Goal: Task Accomplishment & Management: Complete application form

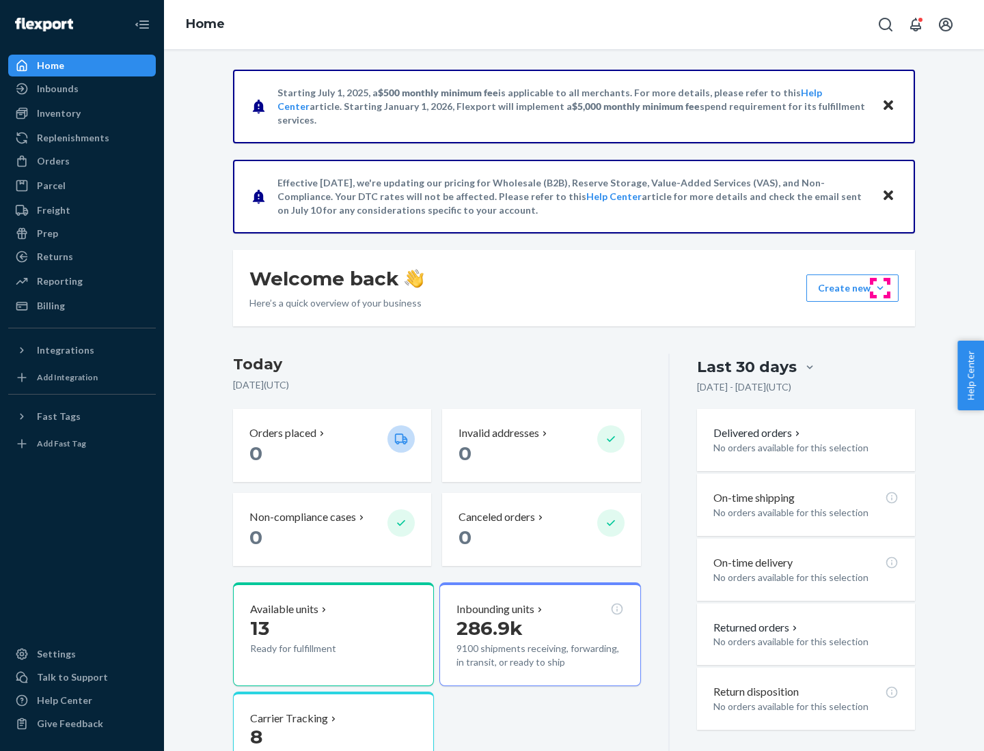
click at [880, 288] on button "Create new Create new inbound Create new order Create new product" at bounding box center [852, 288] width 92 height 27
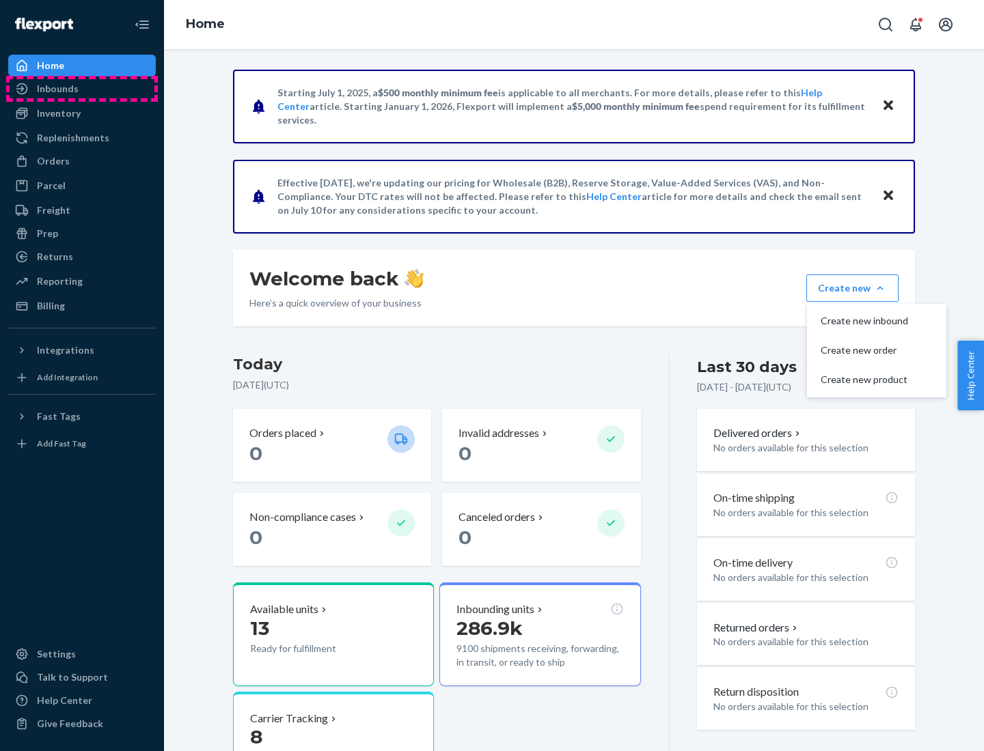
click at [82, 89] on div "Inbounds" at bounding box center [82, 88] width 145 height 19
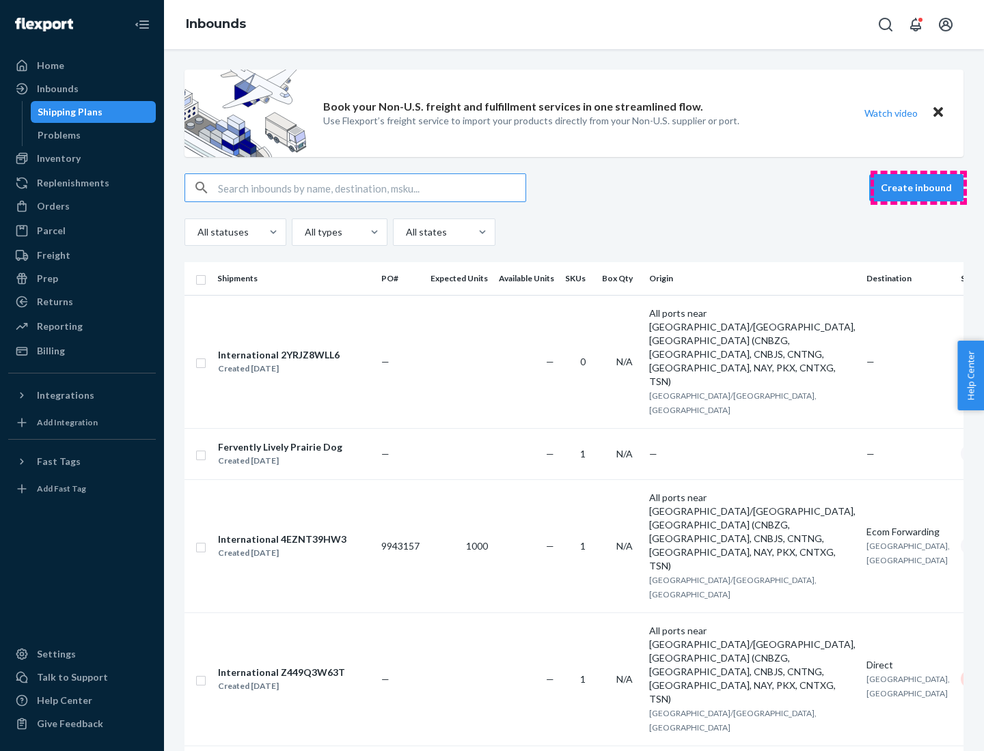
click at [918, 188] on button "Create inbound" at bounding box center [916, 187] width 94 height 27
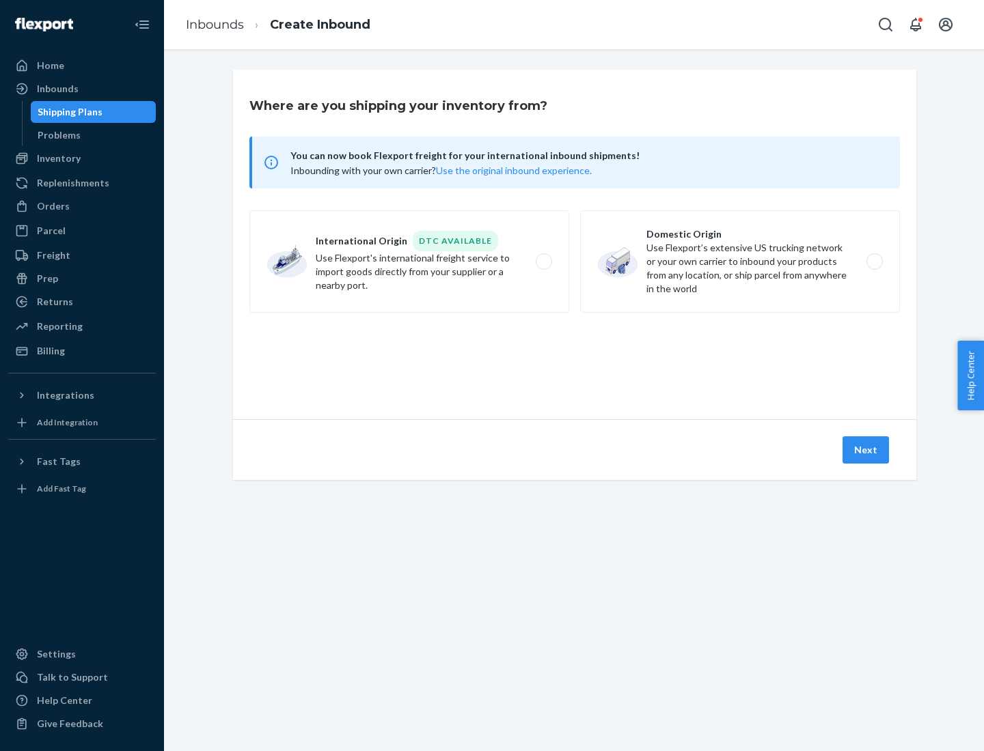
click at [740, 262] on label "Domestic Origin Use Flexport’s extensive US trucking network or your own carrie…" at bounding box center [740, 261] width 320 height 102
click at [874, 262] on input "Domestic Origin Use Flexport’s extensive US trucking network or your own carrie…" at bounding box center [878, 262] width 9 height 9
radio input "true"
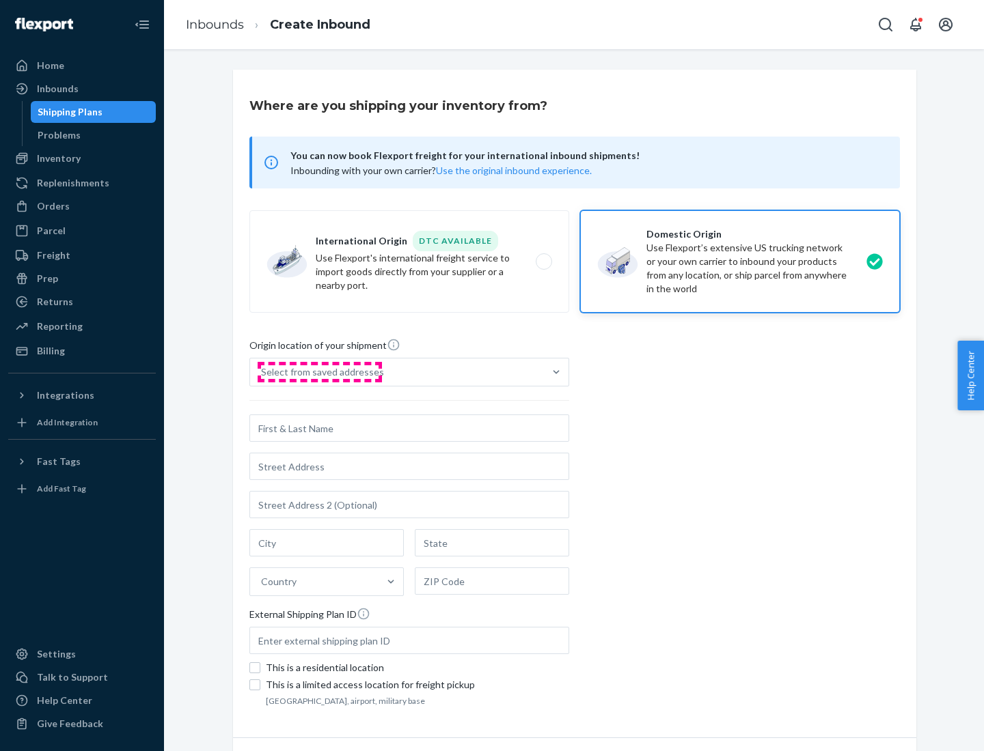
click at [319, 372] on div "Select from saved addresses" at bounding box center [322, 372] width 123 height 14
click at [262, 372] on input "Select from saved addresses" at bounding box center [261, 372] width 1 height 14
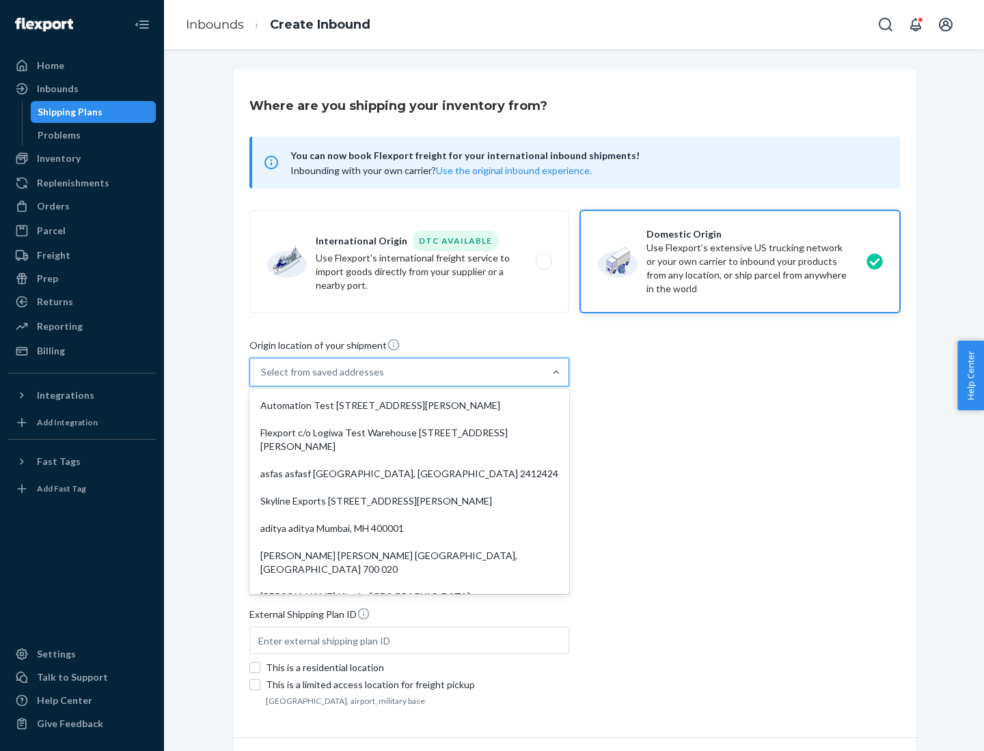
scroll to position [5, 0]
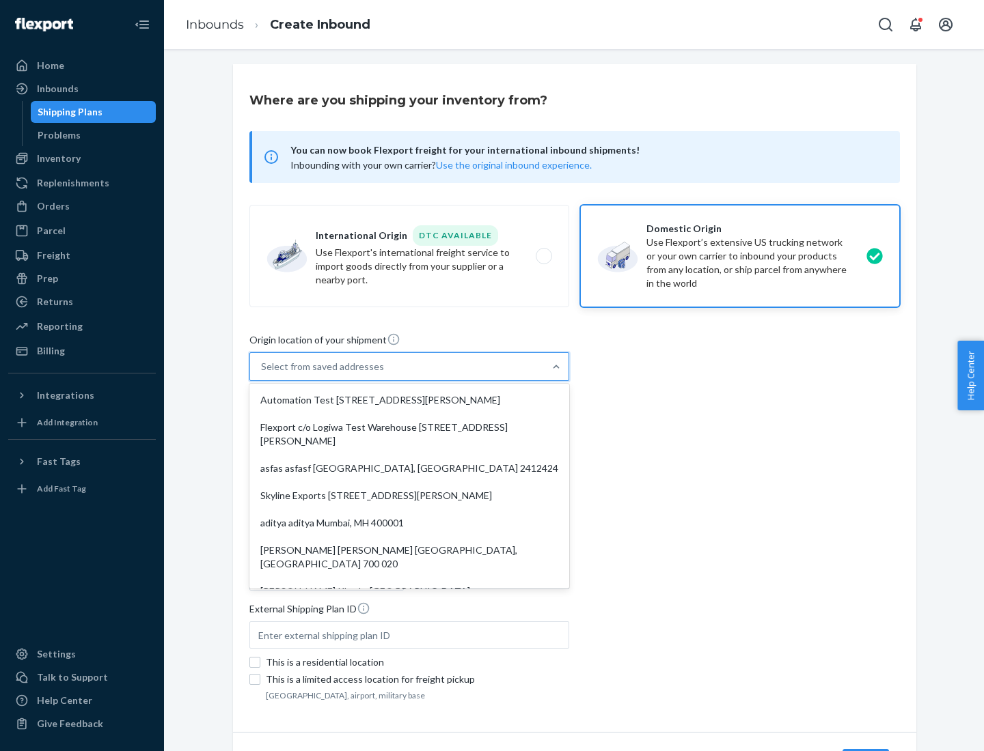
click at [409, 400] on div "Automation Test [STREET_ADDRESS][PERSON_NAME]" at bounding box center [409, 400] width 314 height 27
click at [262, 374] on input "option Automation Test [STREET_ADDRESS][PERSON_NAME]. 9 results available. Use …" at bounding box center [261, 367] width 1 height 14
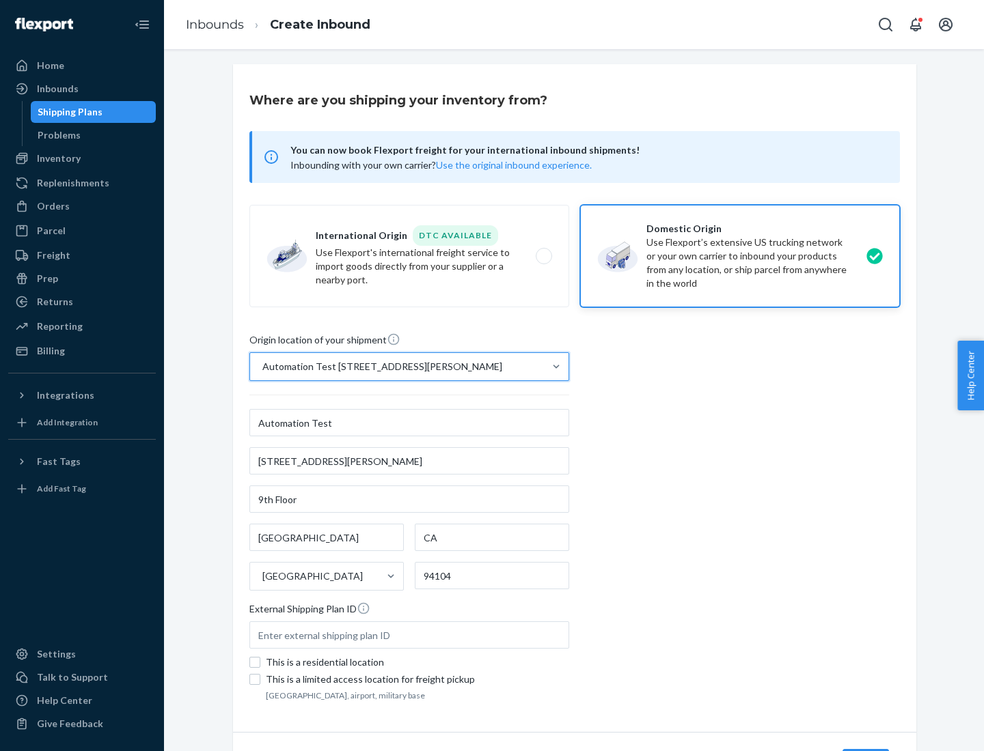
type input "Automation Test"
type input "9th Floor"
type input "[GEOGRAPHIC_DATA]"
type input "CA"
type input "94104"
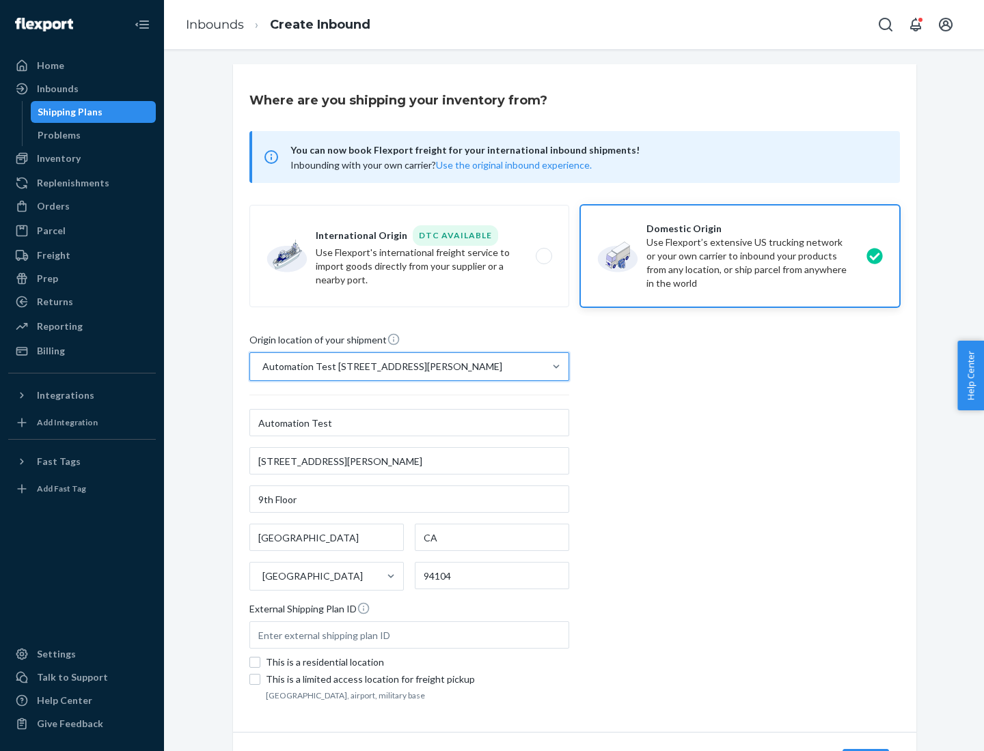
type input "[STREET_ADDRESS][PERSON_NAME]"
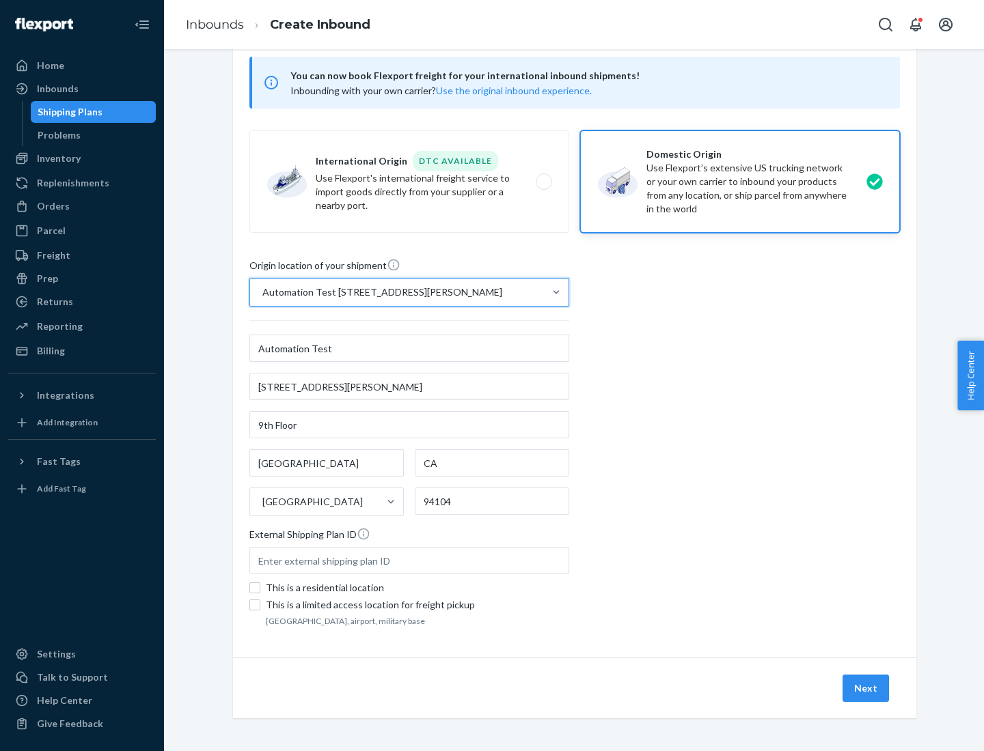
click at [866, 689] on button "Next" at bounding box center [865, 688] width 46 height 27
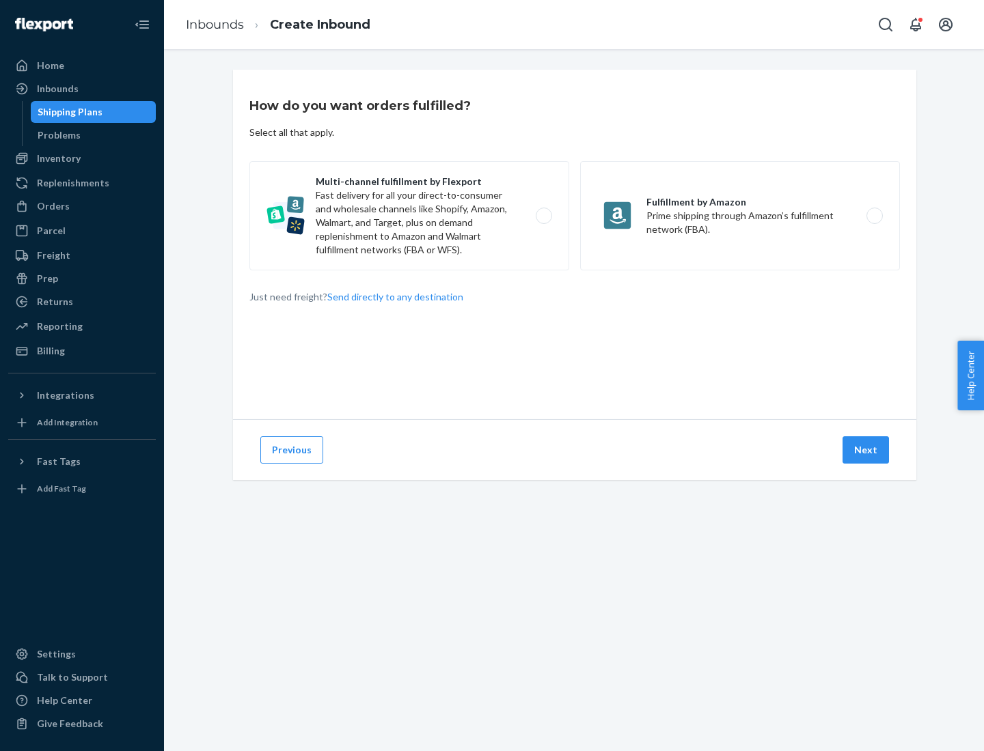
click at [409, 216] on label "Multi-channel fulfillment by Flexport Fast delivery for all your direct-to-cons…" at bounding box center [409, 215] width 320 height 109
click at [543, 216] on input "Multi-channel fulfillment by Flexport Fast delivery for all your direct-to-cons…" at bounding box center [547, 216] width 9 height 9
radio input "true"
click at [866, 450] on button "Next" at bounding box center [865, 450] width 46 height 27
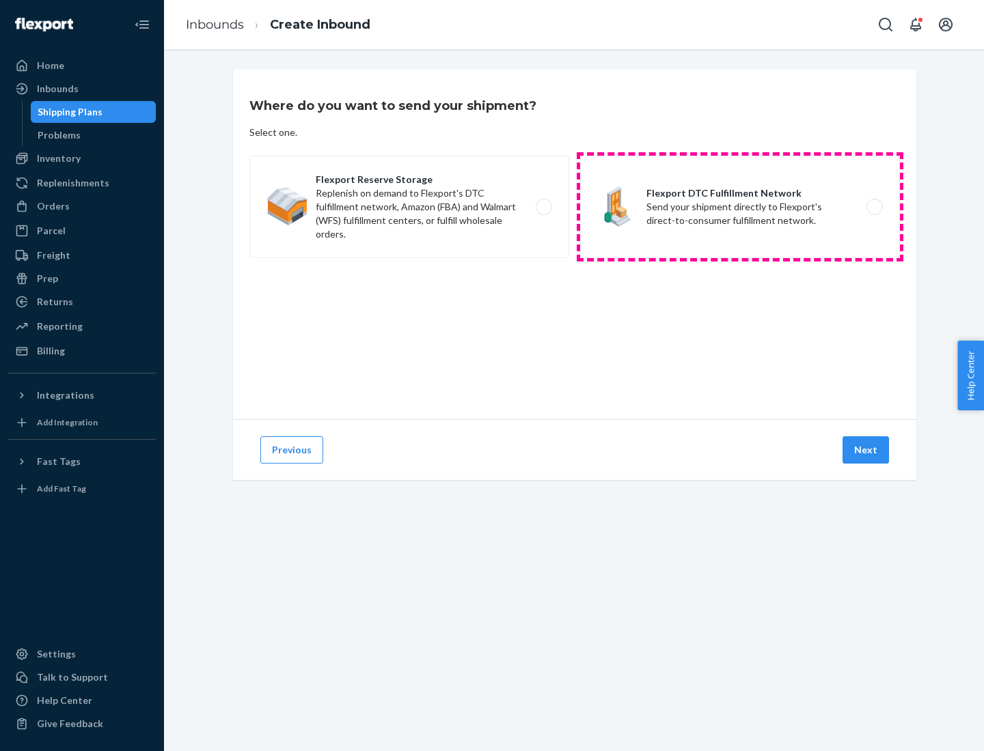
click at [740, 207] on label "Flexport DTC Fulfillment Network Send your shipment directly to Flexport's dire…" at bounding box center [740, 207] width 320 height 102
click at [874, 207] on input "Flexport DTC Fulfillment Network Send your shipment directly to Flexport's dire…" at bounding box center [878, 207] width 9 height 9
radio input "true"
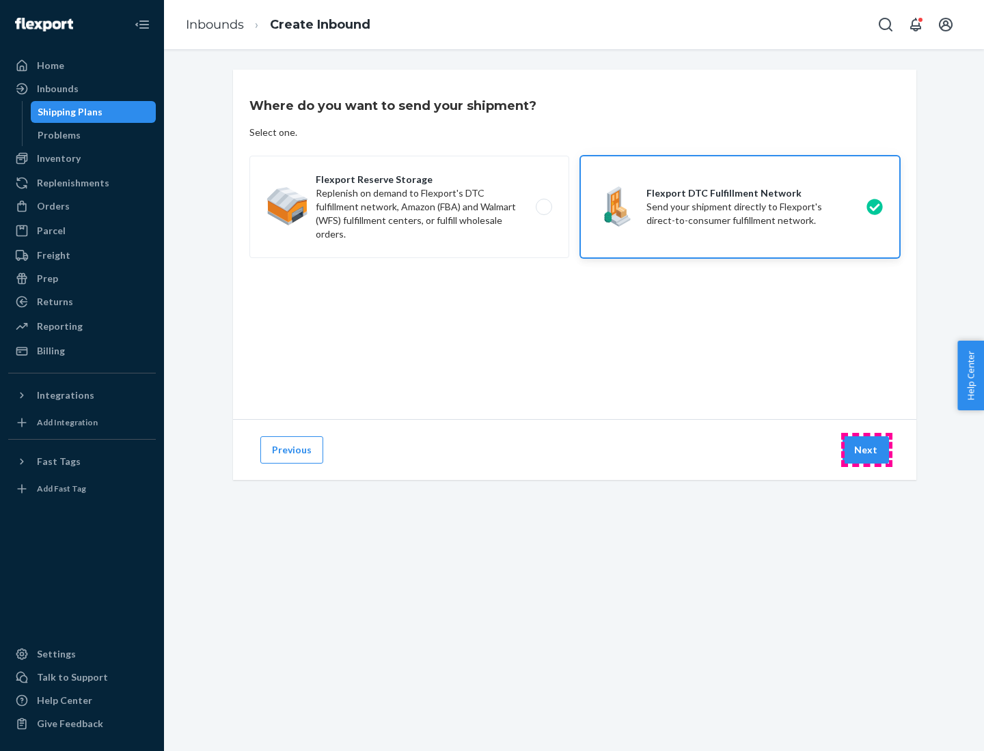
click at [866, 450] on button "Next" at bounding box center [865, 450] width 46 height 27
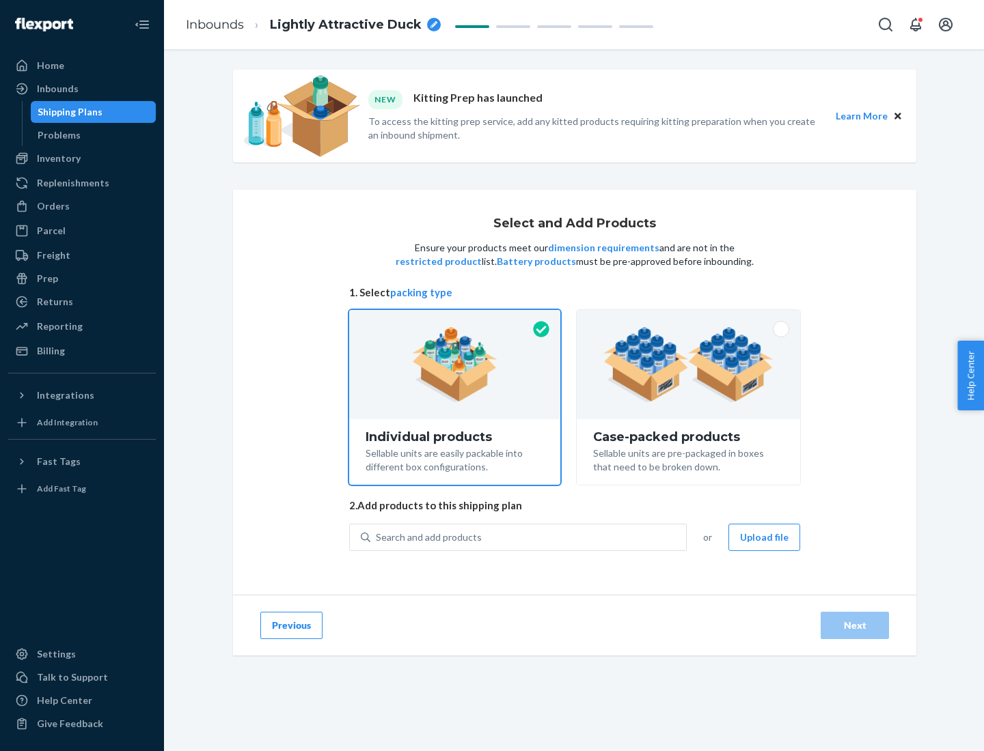
click at [689, 365] on img at bounding box center [688, 364] width 170 height 75
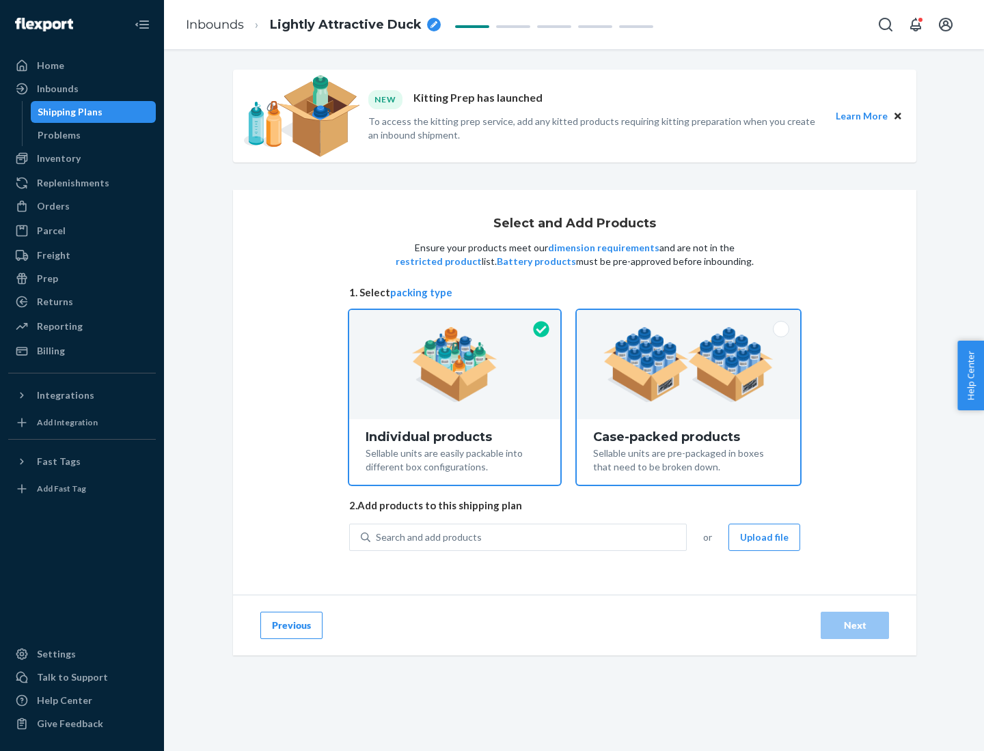
click at [689, 319] on input "Case-packed products Sellable units are pre-packaged in boxes that need to be b…" at bounding box center [688, 314] width 9 height 9
radio input "true"
radio input "false"
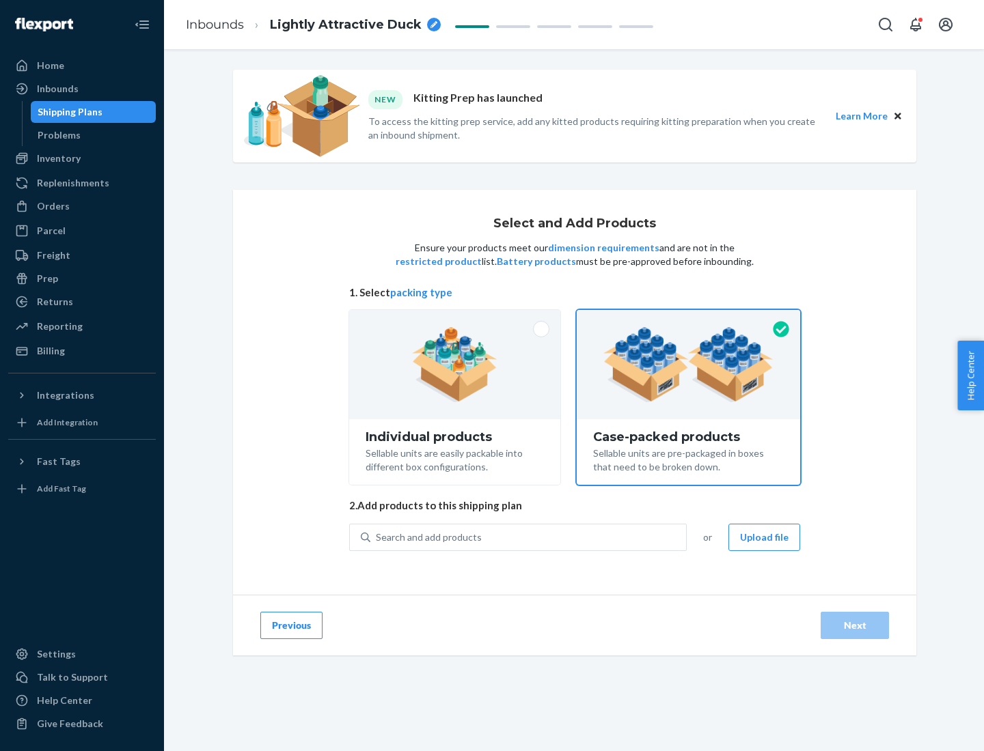
click at [529, 537] on div "Search and add products" at bounding box center [528, 537] width 316 height 25
click at [377, 537] on input "Search and add products" at bounding box center [376, 538] width 1 height 14
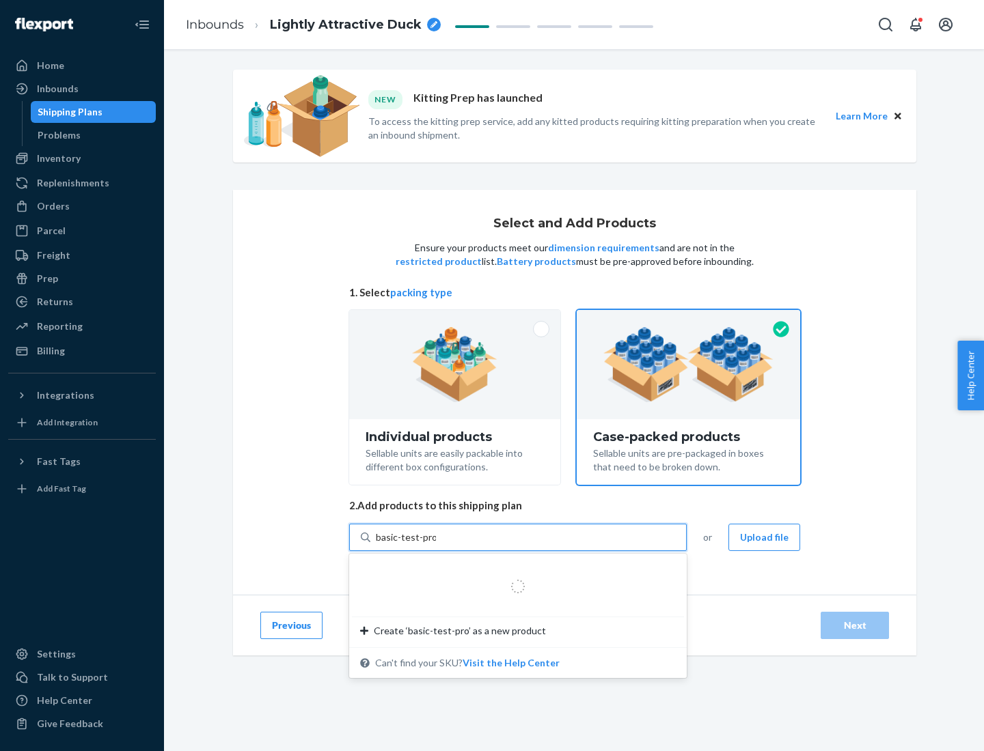
type input "basic-test-product-1"
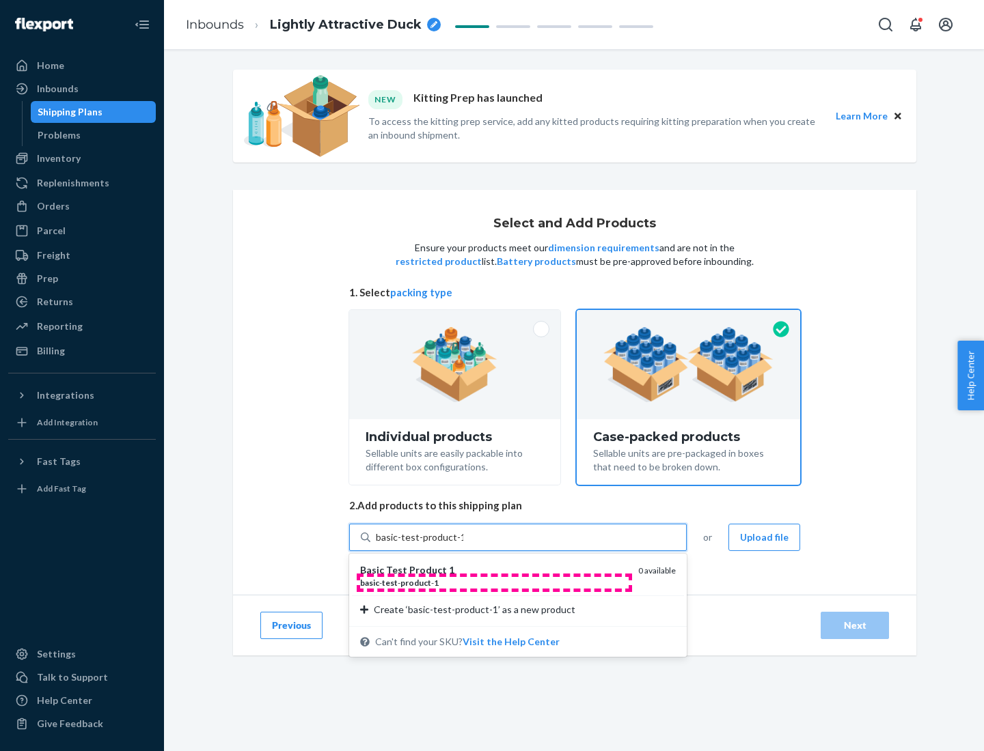
click at [494, 583] on div "basic - test - product - 1" at bounding box center [493, 583] width 267 height 12
click at [463, 544] on input "basic-test-product-1" at bounding box center [419, 538] width 87 height 14
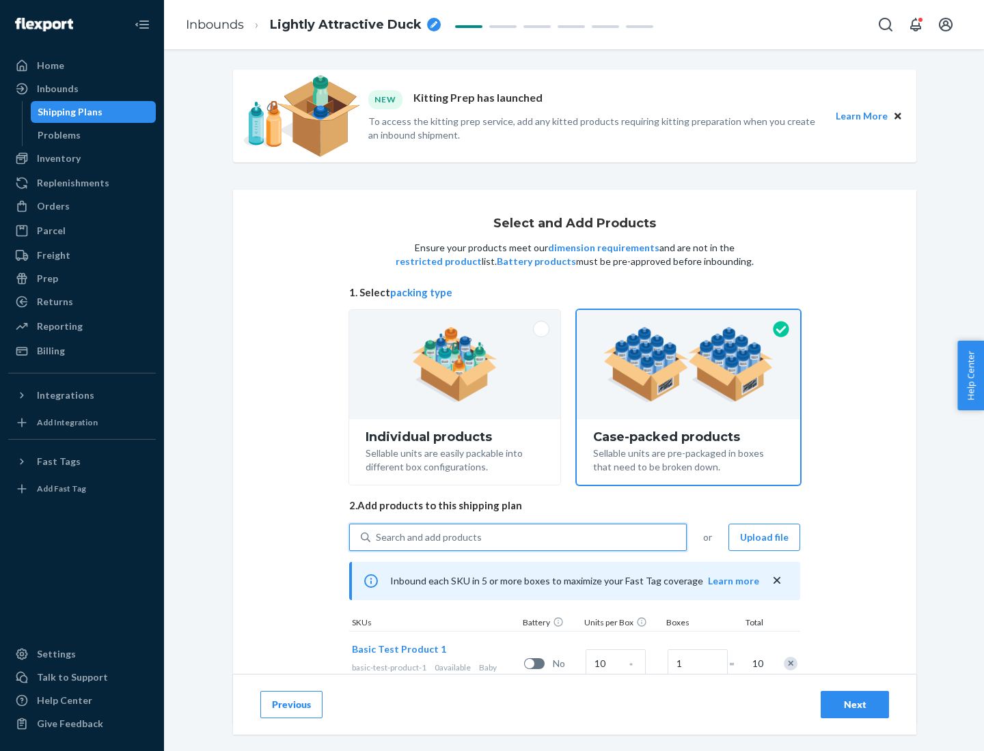
scroll to position [49, 0]
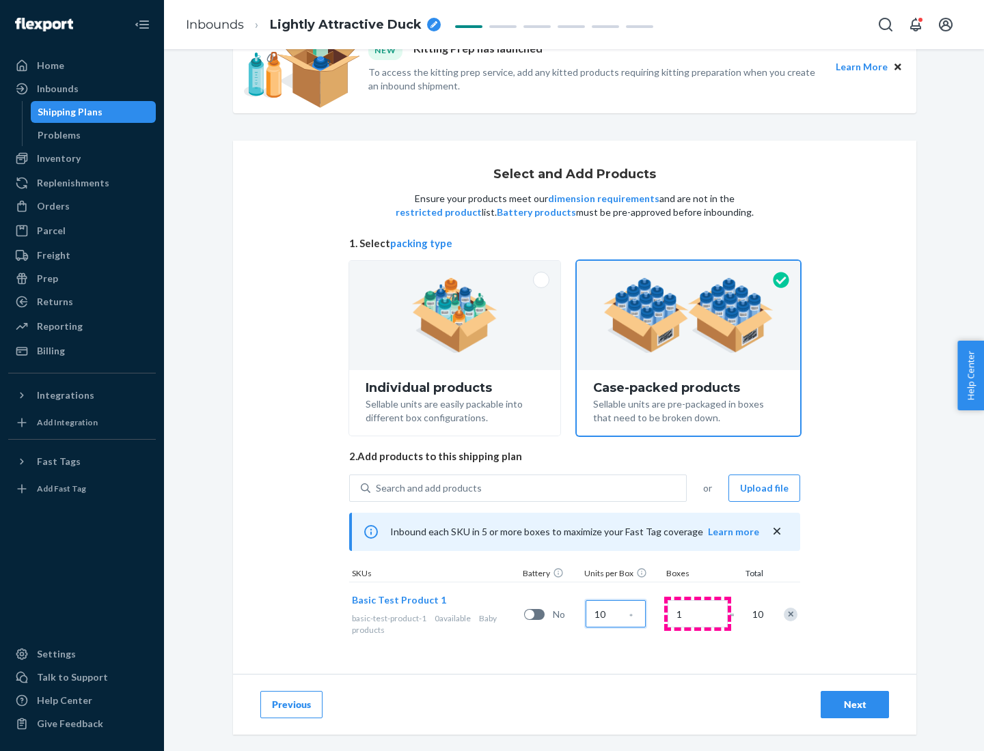
type input "10"
type input "7"
click at [855, 705] on div "Next" at bounding box center [854, 705] width 45 height 14
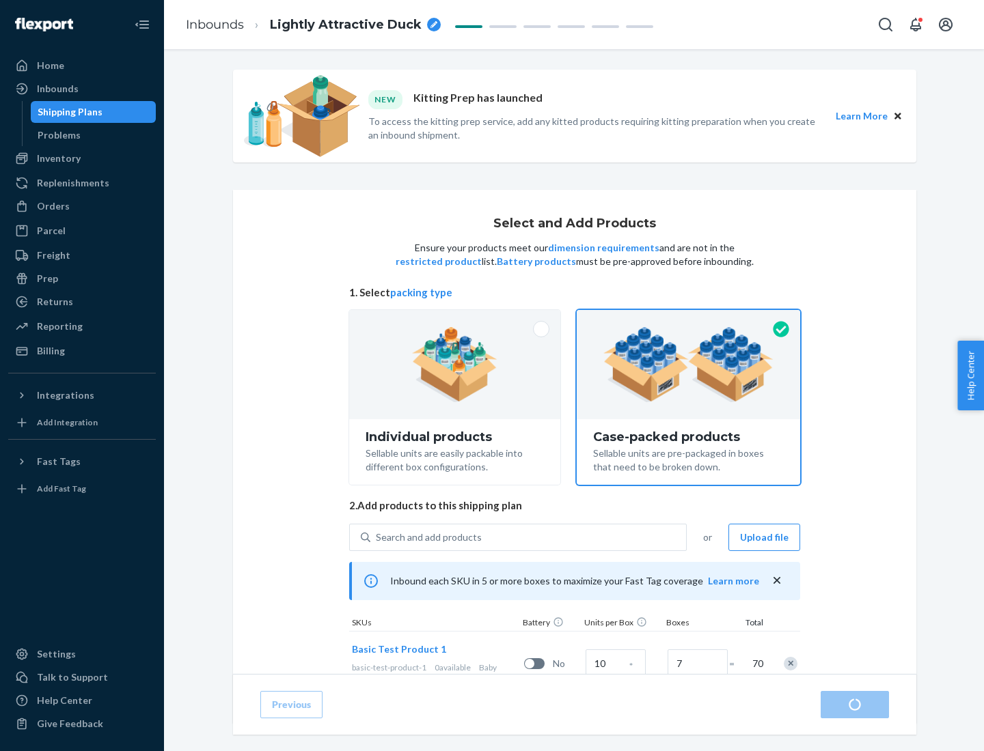
radio input "true"
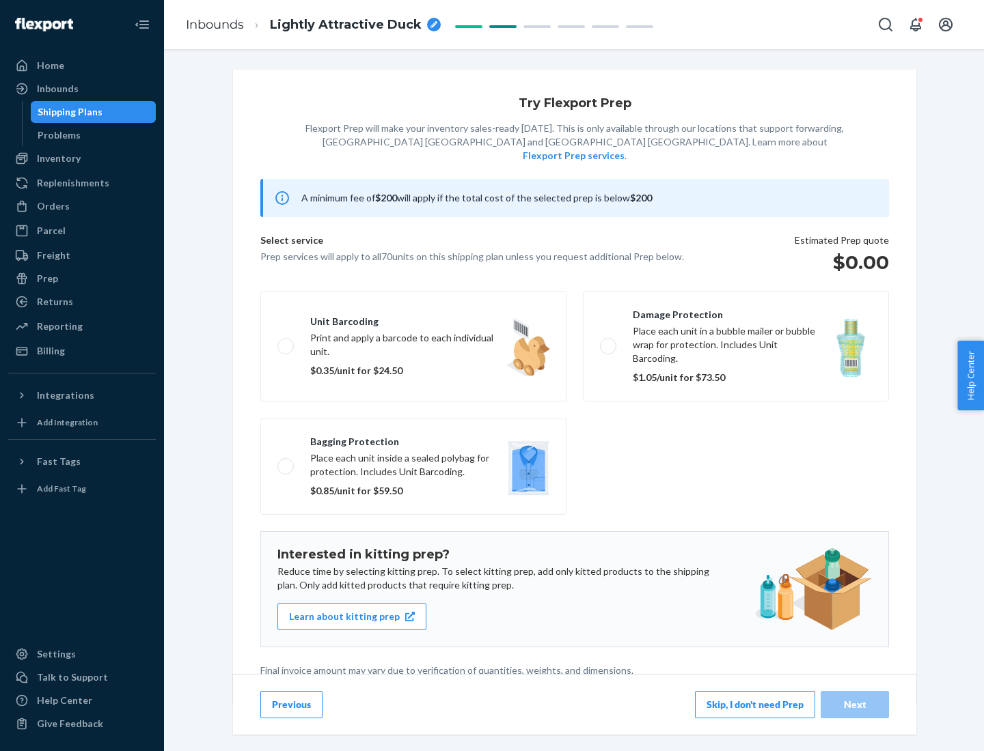
scroll to position [3, 0]
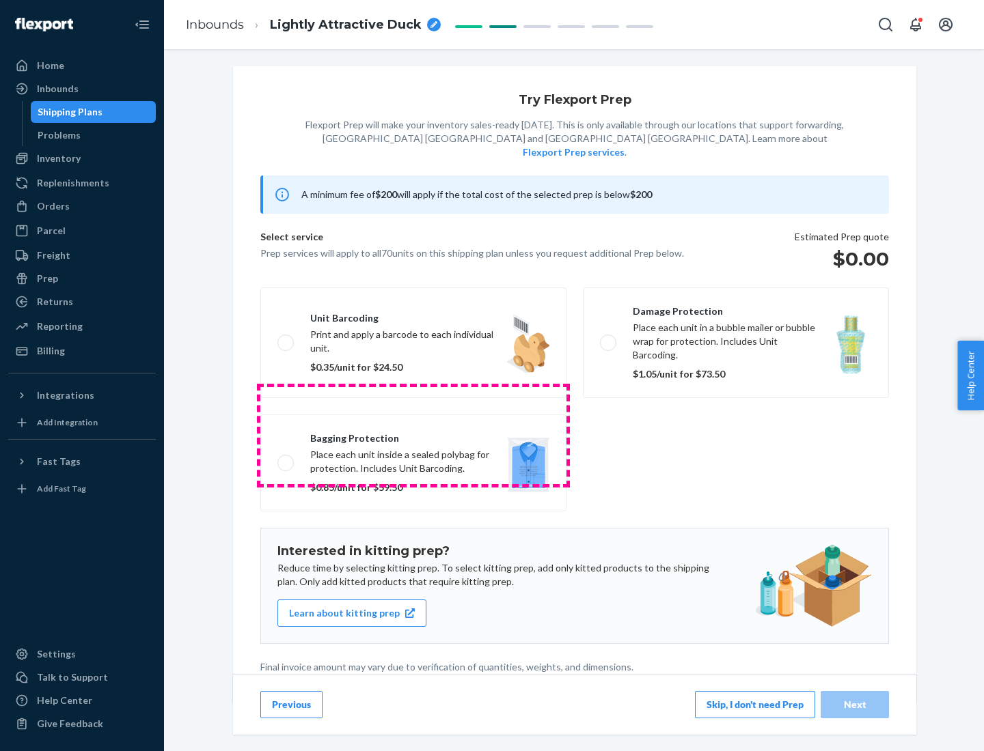
click at [413, 435] on label "Bagging protection Place each unit inside a sealed polybag for protection. Incl…" at bounding box center [413, 463] width 306 height 97
click at [286, 458] on input "Bagging protection Place each unit inside a sealed polybag for protection. Incl…" at bounding box center [281, 462] width 9 height 9
checkbox input "true"
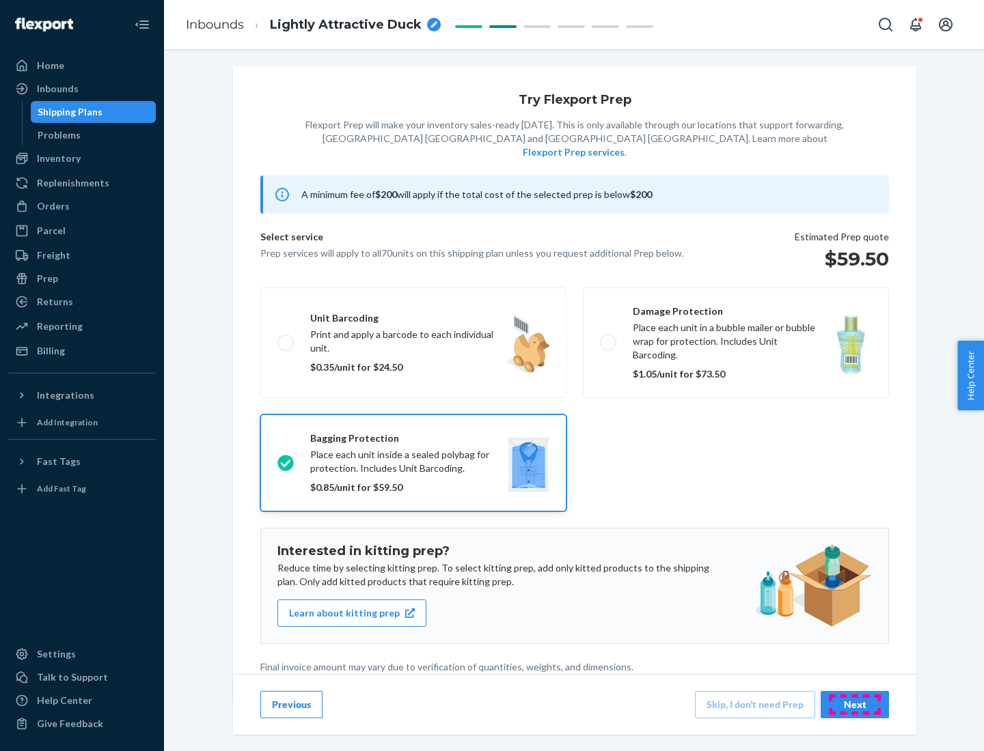
click at [855, 704] on div "Next" at bounding box center [854, 705] width 45 height 14
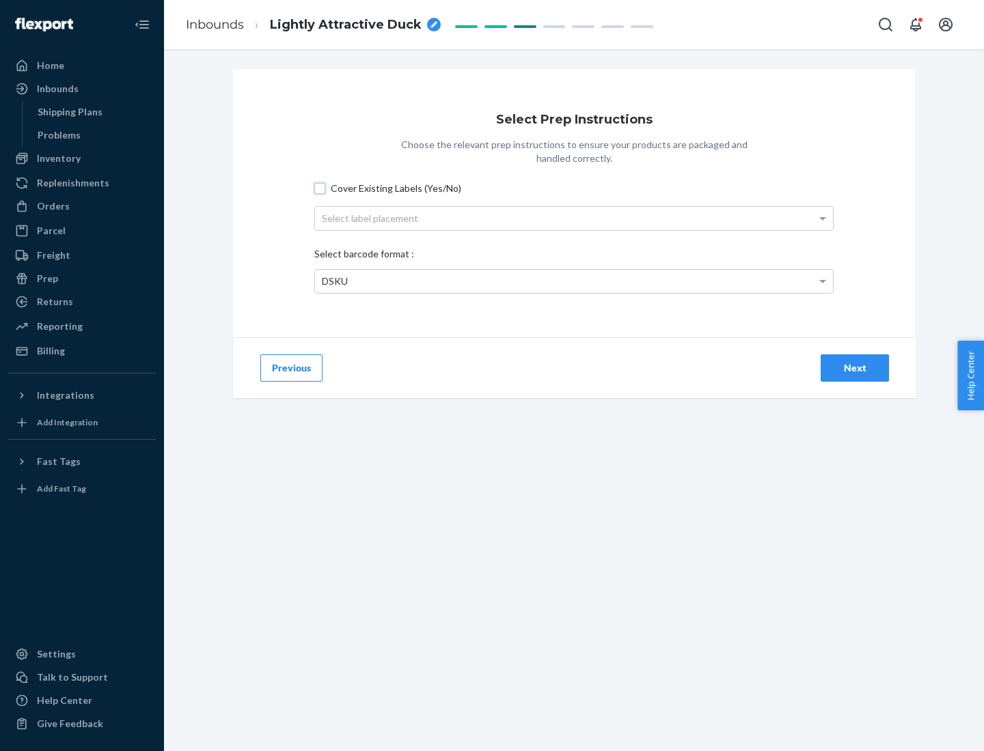
click at [320, 188] on input "Cover Existing Labels (Yes/No)" at bounding box center [319, 188] width 11 height 11
checkbox input "true"
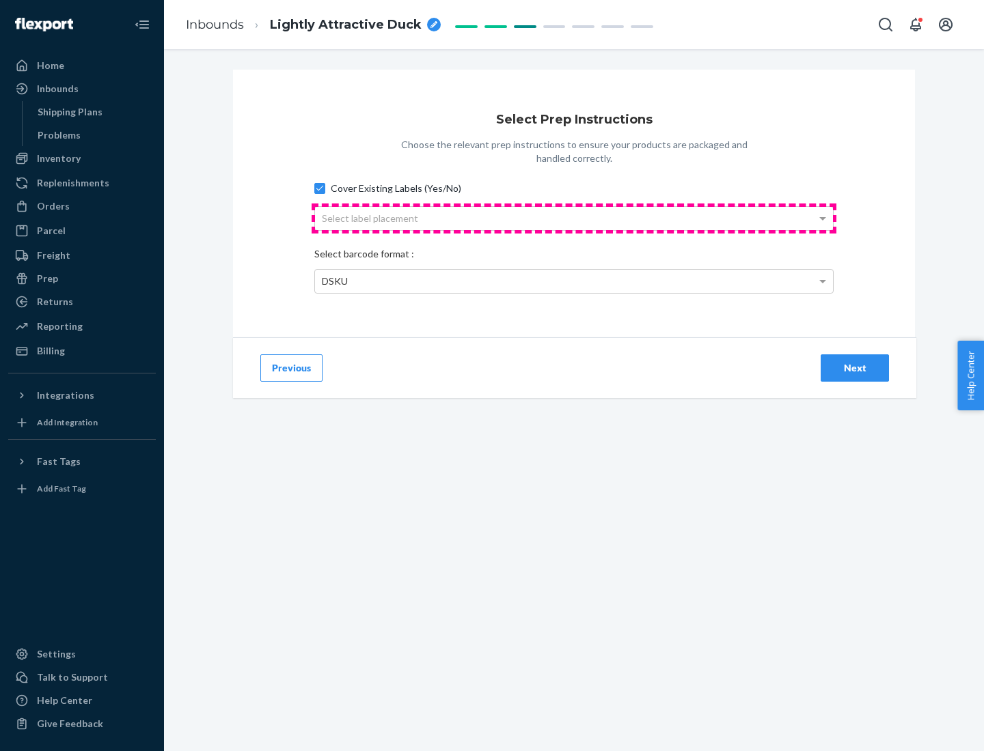
click at [574, 218] on div "Select label placement" at bounding box center [574, 218] width 518 height 23
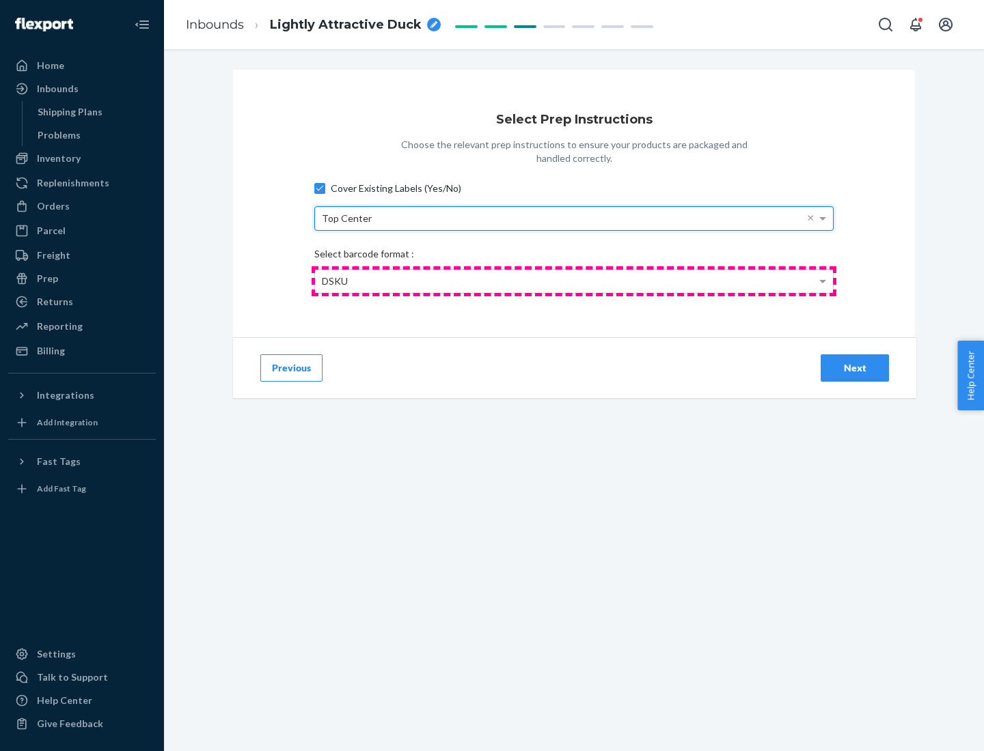
click at [574, 281] on div "DSKU" at bounding box center [574, 281] width 518 height 23
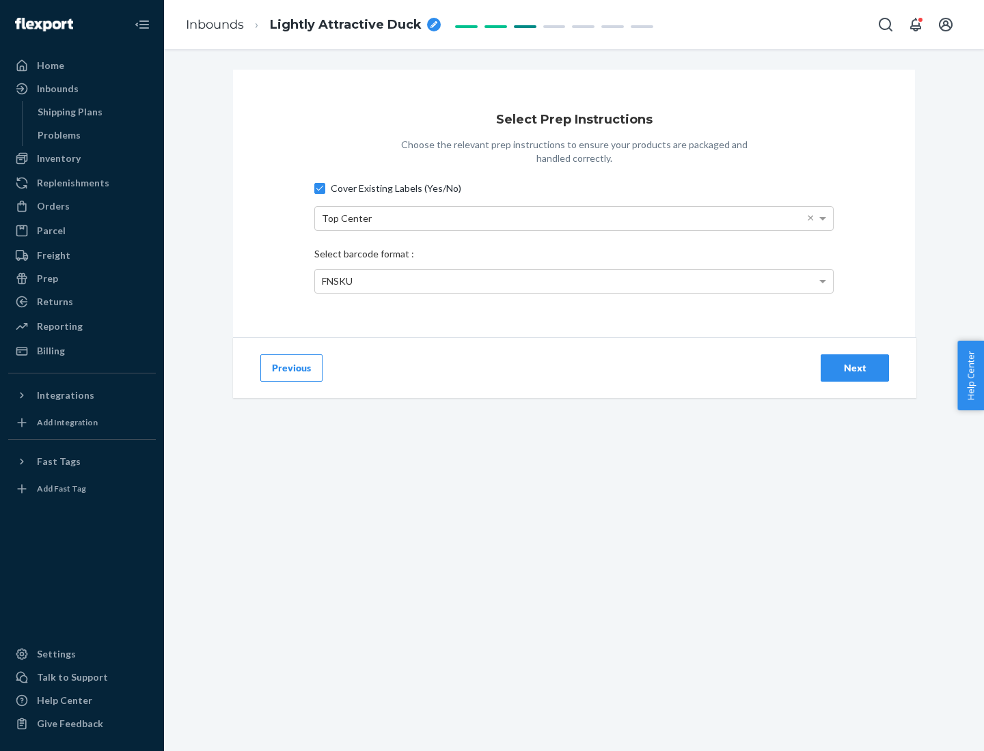
click at [855, 368] on div "Next" at bounding box center [854, 368] width 45 height 14
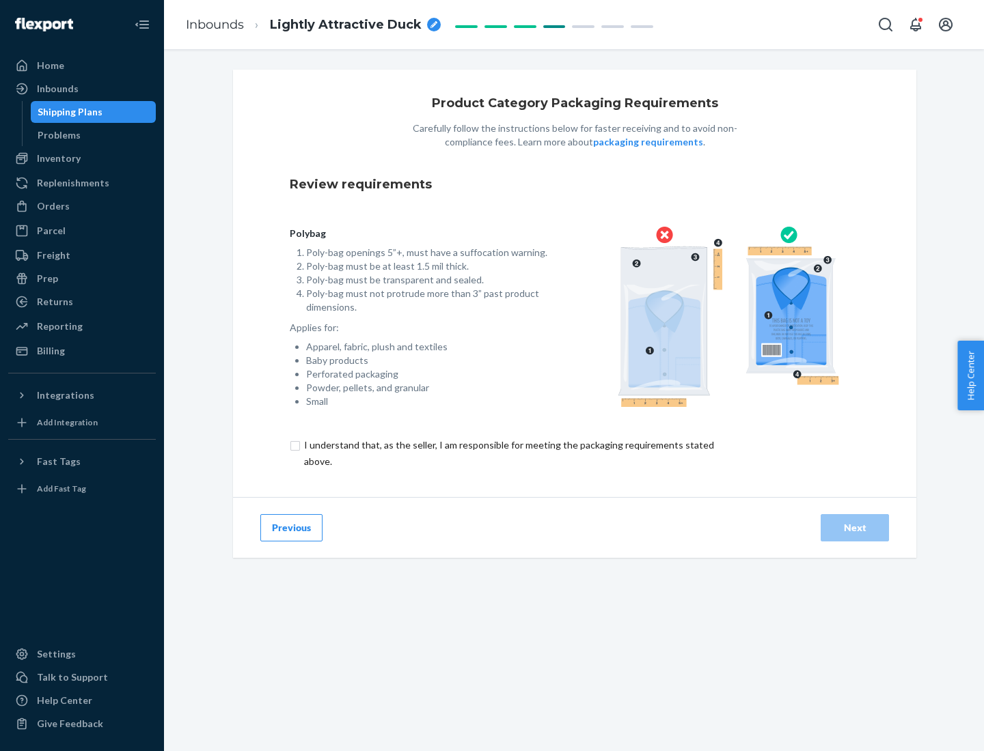
click at [508, 453] on input "checkbox" at bounding box center [517, 453] width 454 height 33
checkbox input "true"
click at [855, 527] on div "Next" at bounding box center [854, 528] width 45 height 14
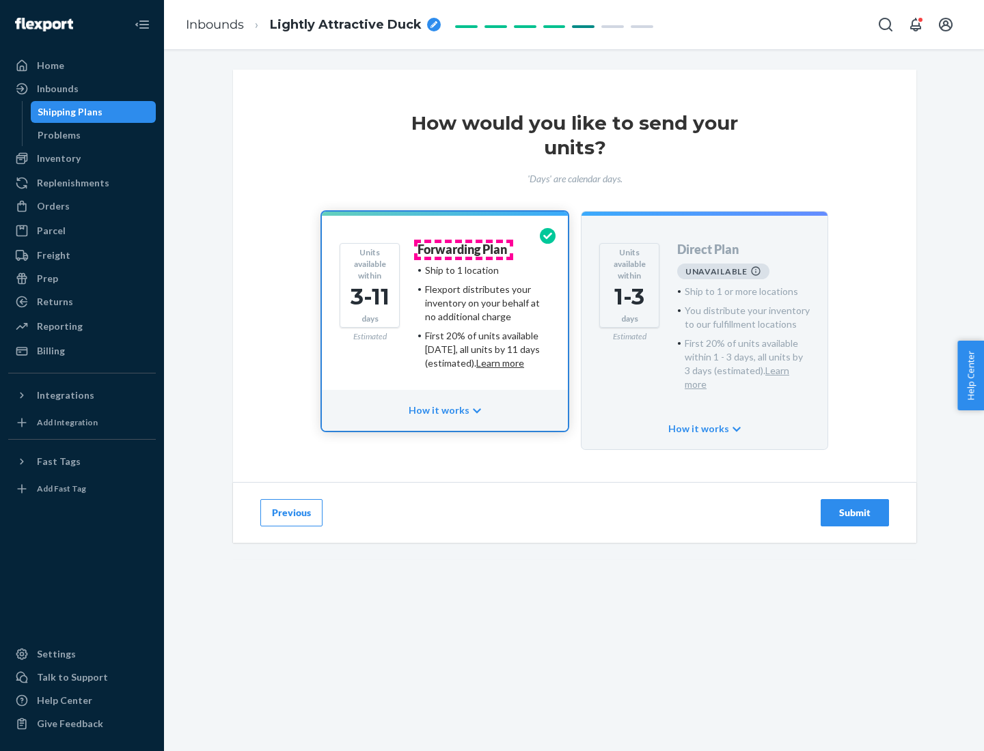
click at [463, 249] on h4 "Forwarding Plan" at bounding box center [461, 250] width 89 height 14
click at [855, 506] on div "Submit" at bounding box center [854, 513] width 45 height 14
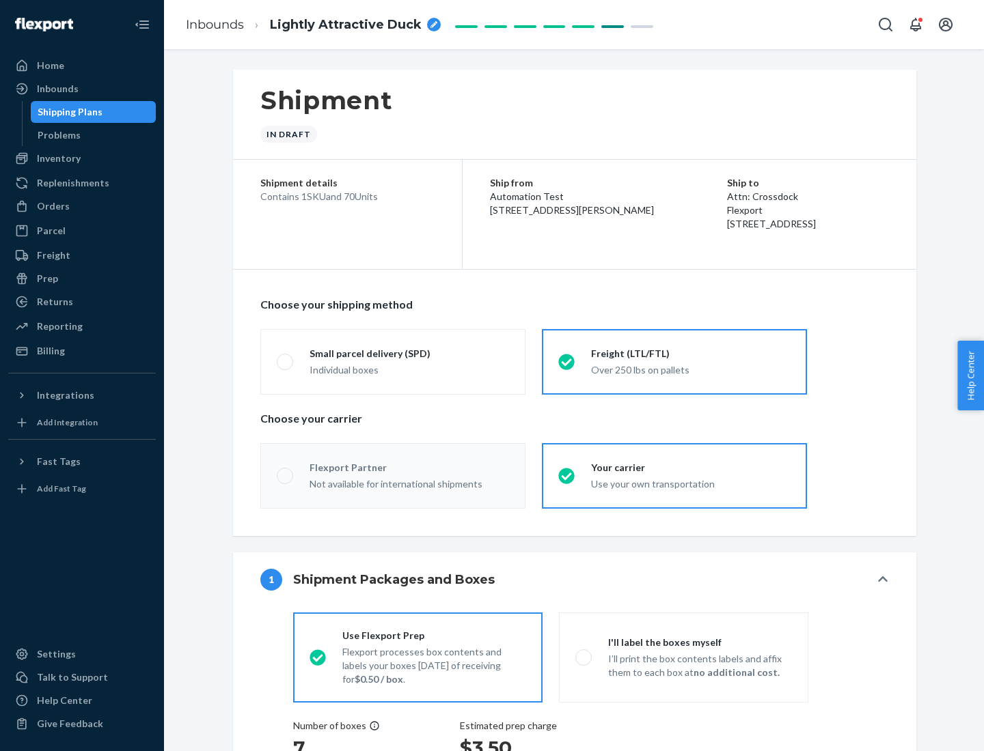
radio input "true"
radio input "false"
radio input "true"
radio input "false"
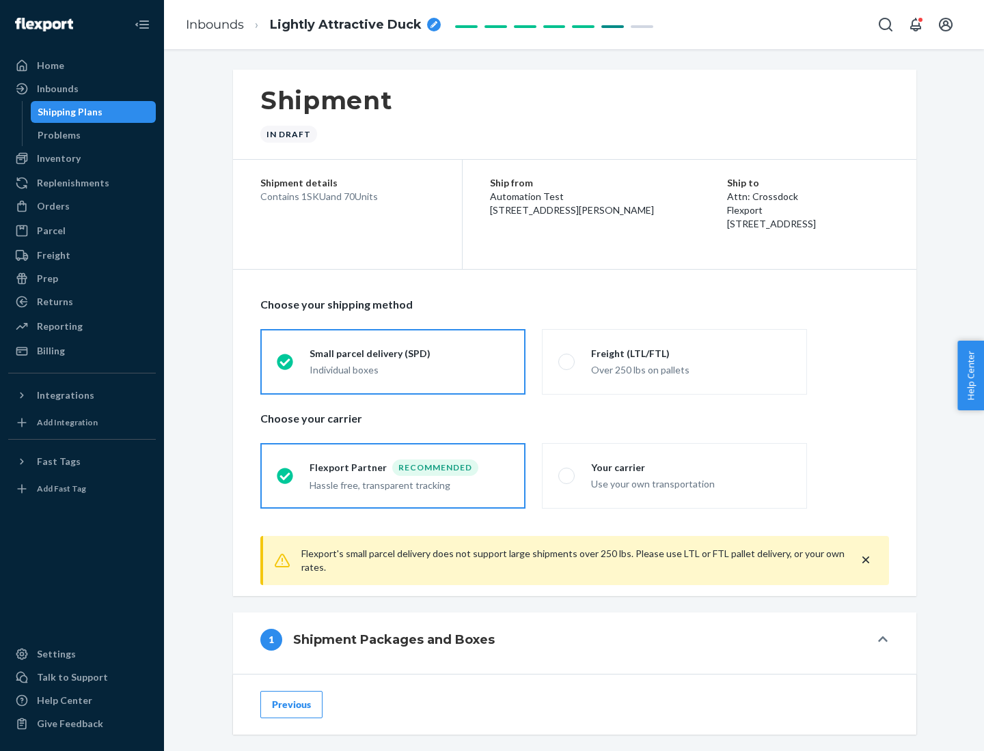
click at [409, 370] on div "Individual boxes" at bounding box center [408, 370] width 199 height 14
click at [286, 366] on input "Small parcel delivery (SPD) Individual boxes" at bounding box center [281, 361] width 9 height 9
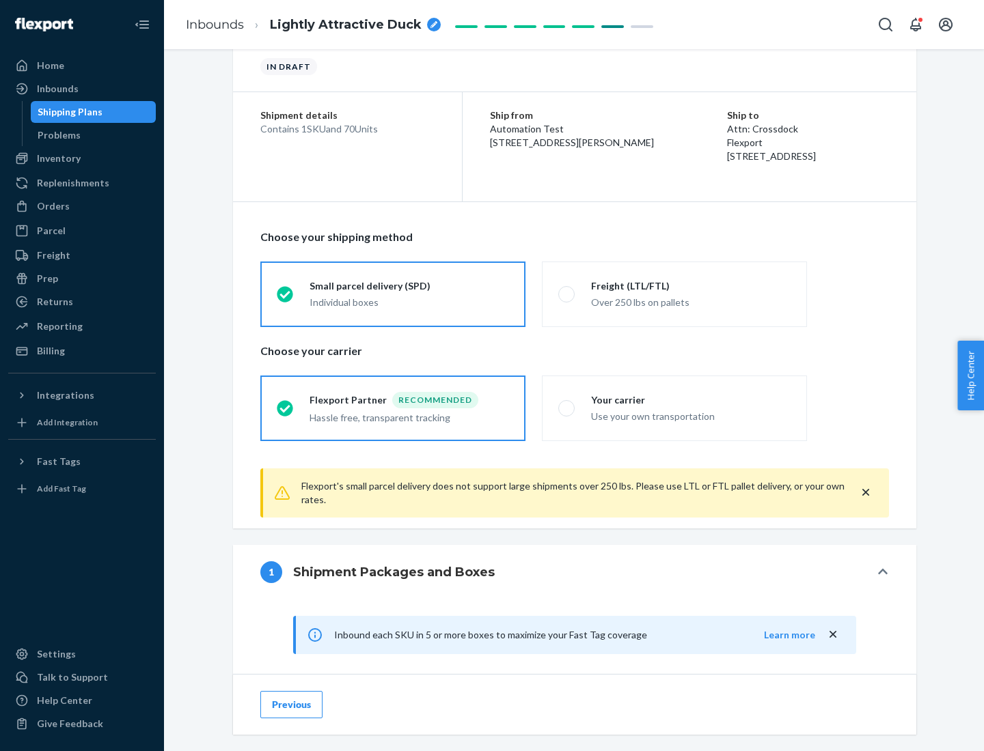
click at [409, 400] on div "Recommended" at bounding box center [435, 400] width 86 height 16
click at [286, 404] on input "Flexport Partner Recommended Hassle free, transparent tracking" at bounding box center [281, 408] width 9 height 9
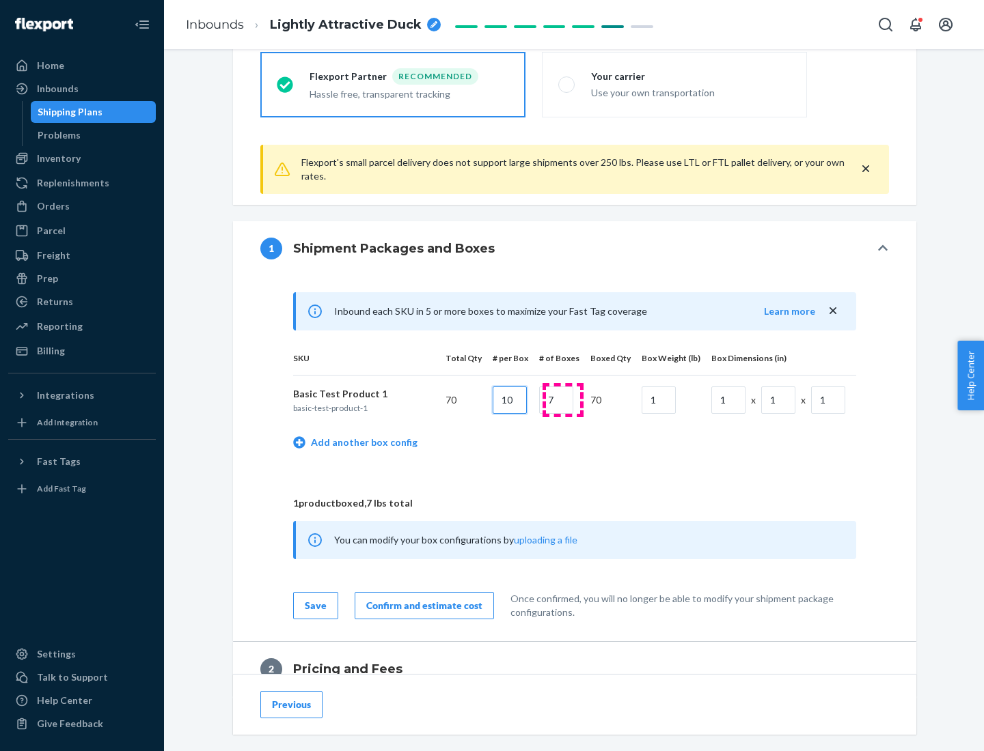
type input "10"
type input "7"
type input "1"
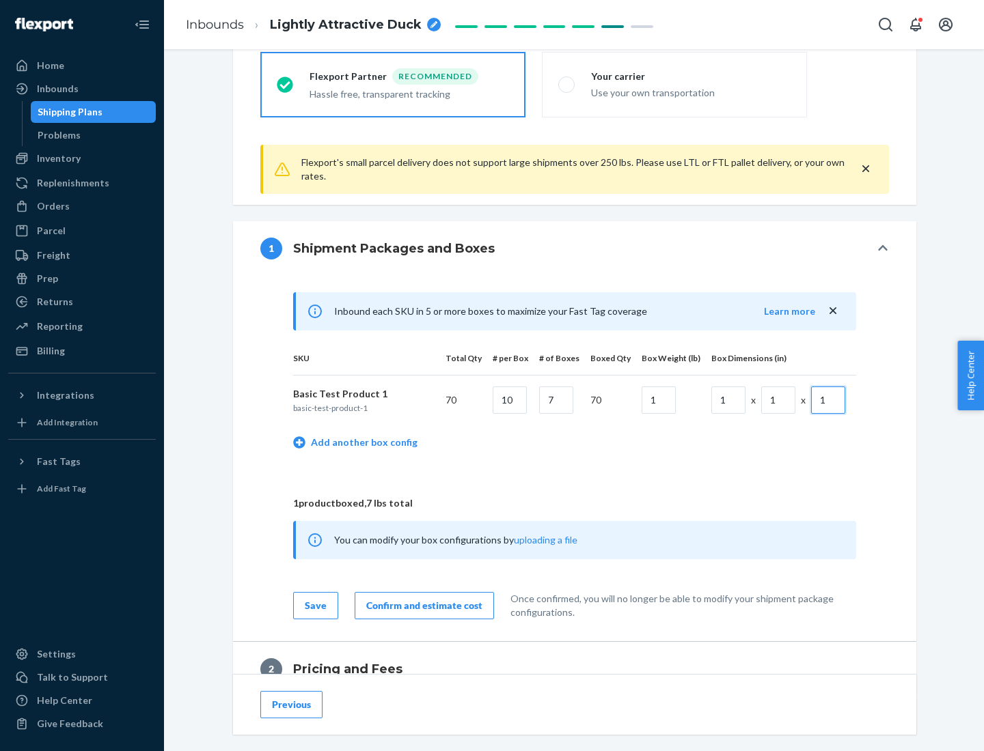
scroll to position [597, 0]
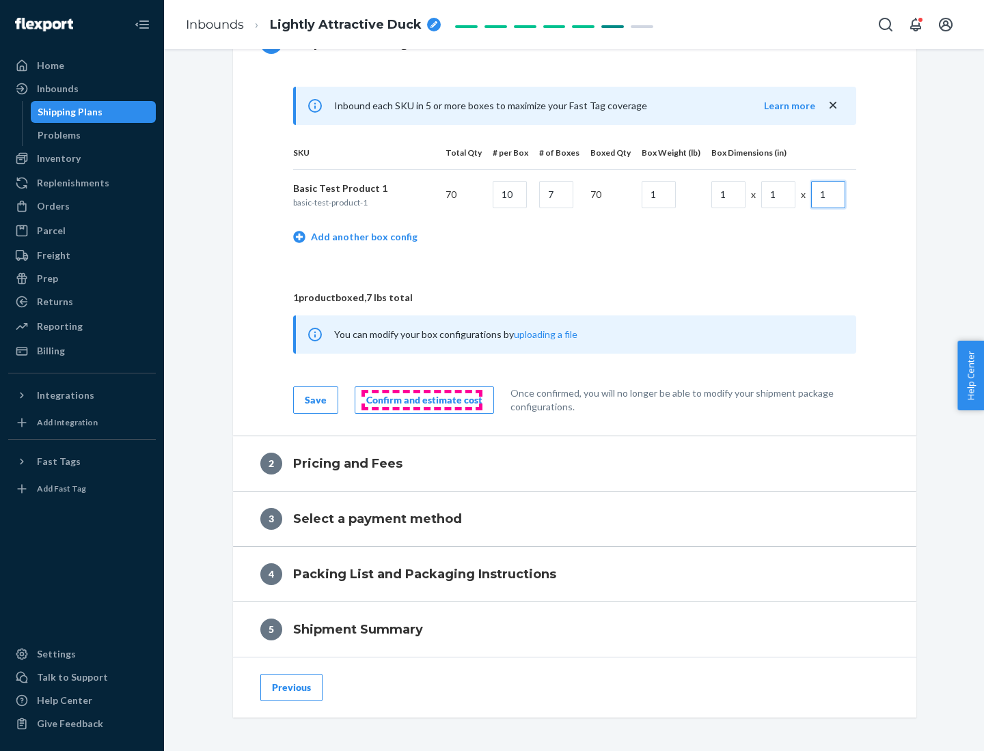
type input "1"
click at [422, 400] on div "Confirm and estimate cost" at bounding box center [424, 400] width 116 height 14
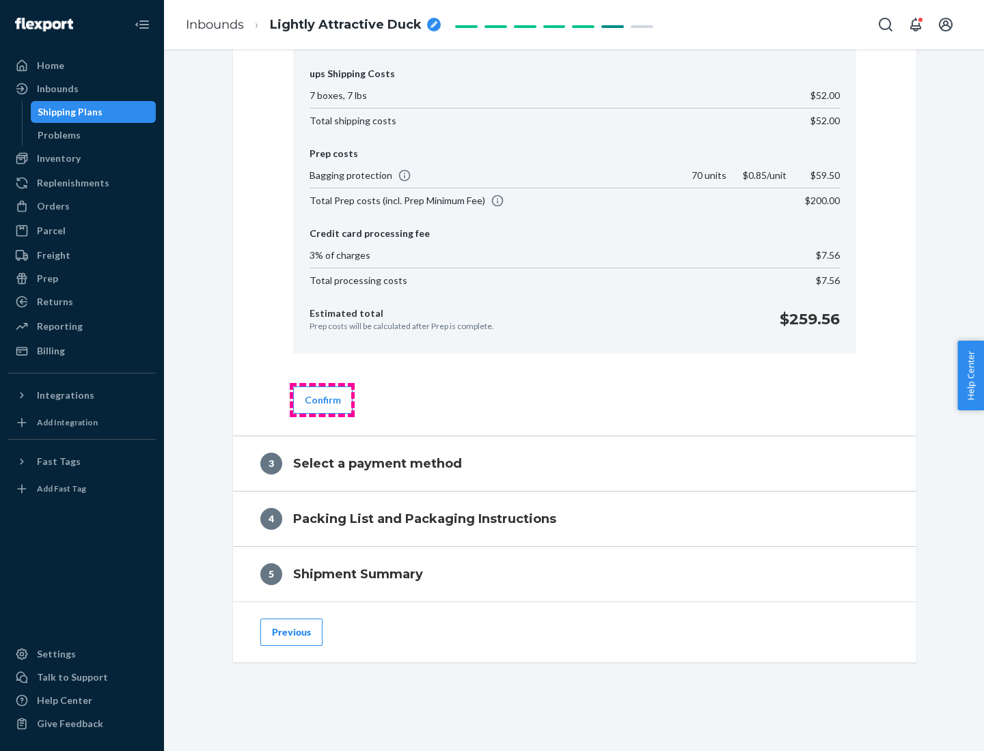
click at [322, 400] on button "Confirm" at bounding box center [322, 400] width 59 height 27
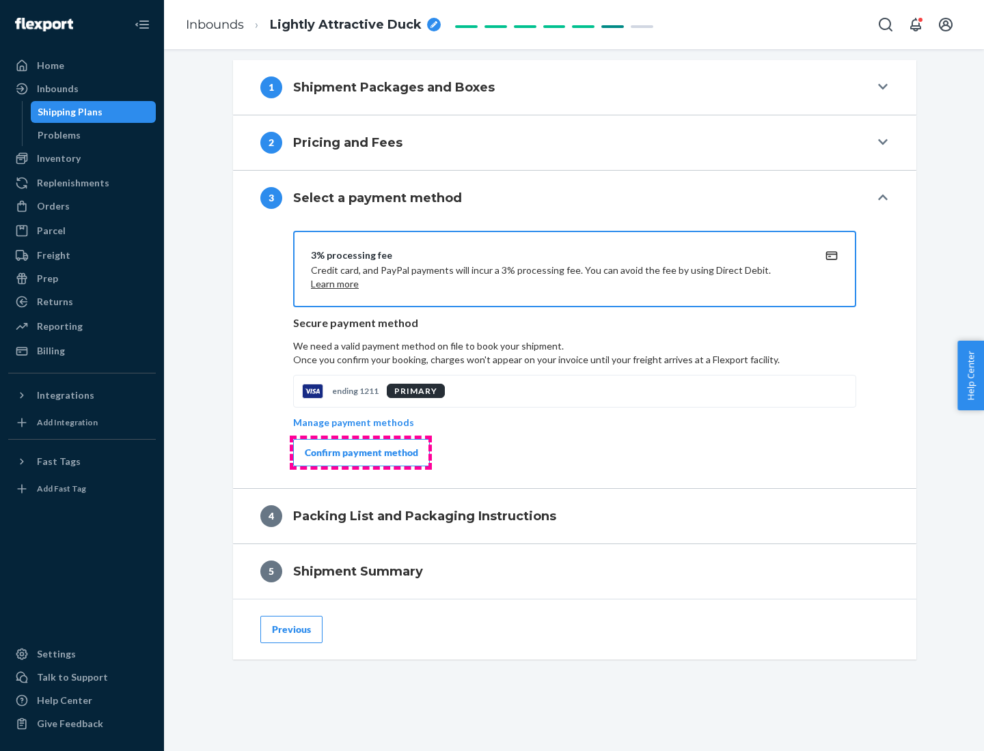
click at [360, 453] on div "Confirm payment method" at bounding box center [361, 453] width 113 height 14
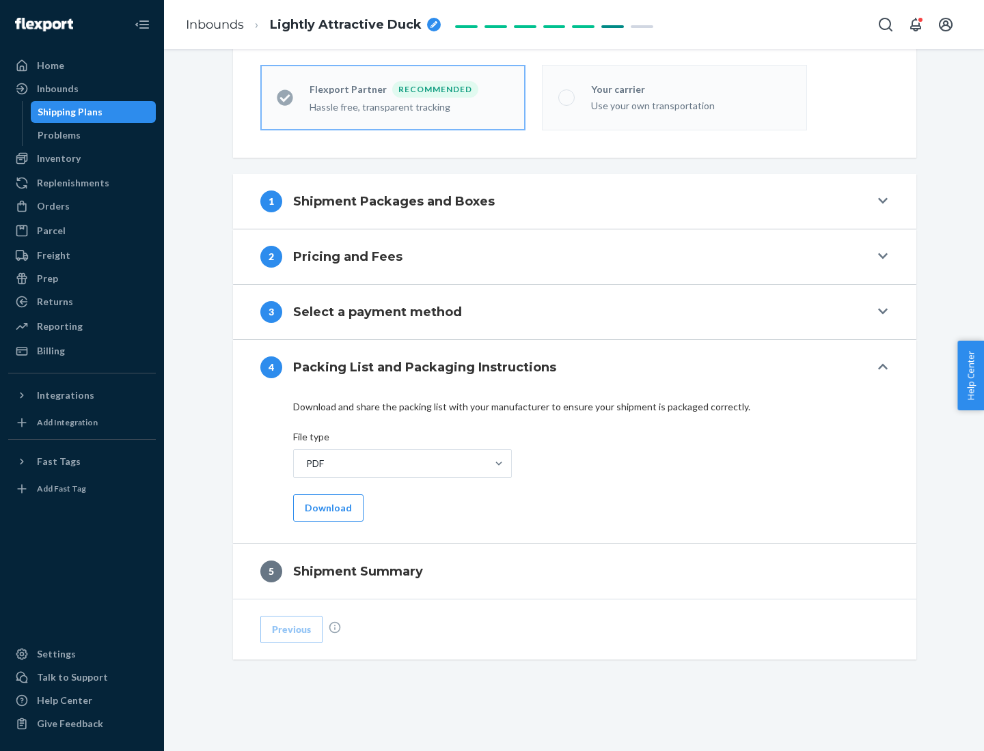
scroll to position [378, 0]
click at [327, 508] on button "Download" at bounding box center [328, 508] width 70 height 27
